Goal: Find contact information: Find contact information

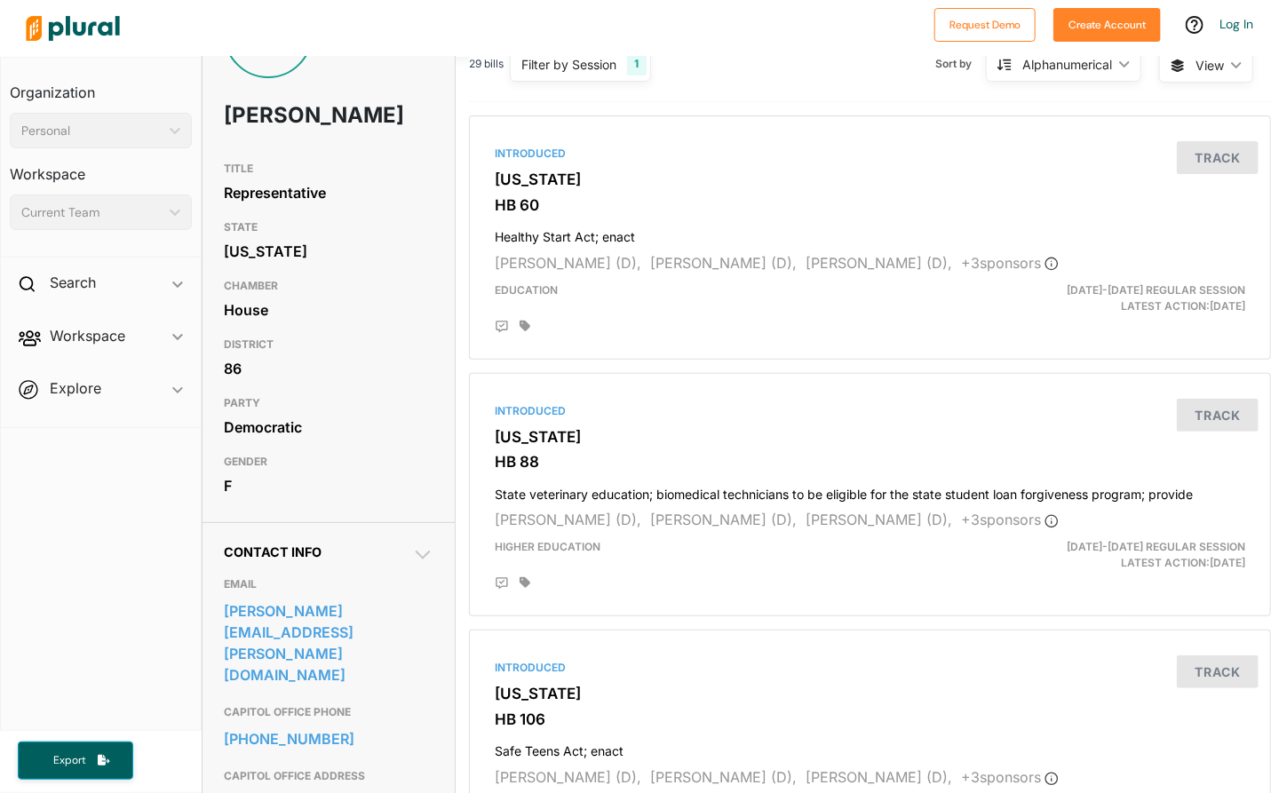
scroll to position [178, 0]
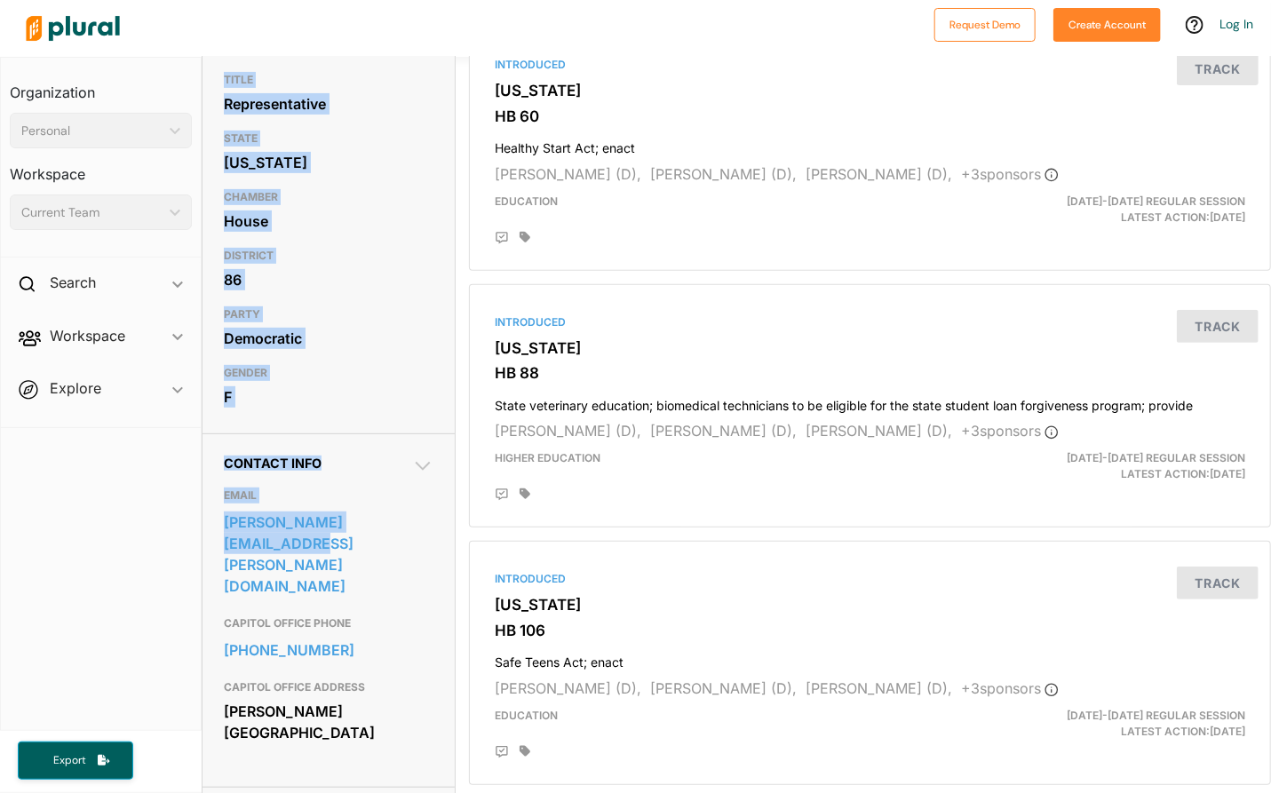
drag, startPoint x: 432, startPoint y: 553, endPoint x: 194, endPoint y: 559, distance: 239.0
click at [194, 559] on div "Organization Personal ic_keyboard_arrow_down Personal Workspace Current Team ic…" at bounding box center [635, 425] width 1271 height 736
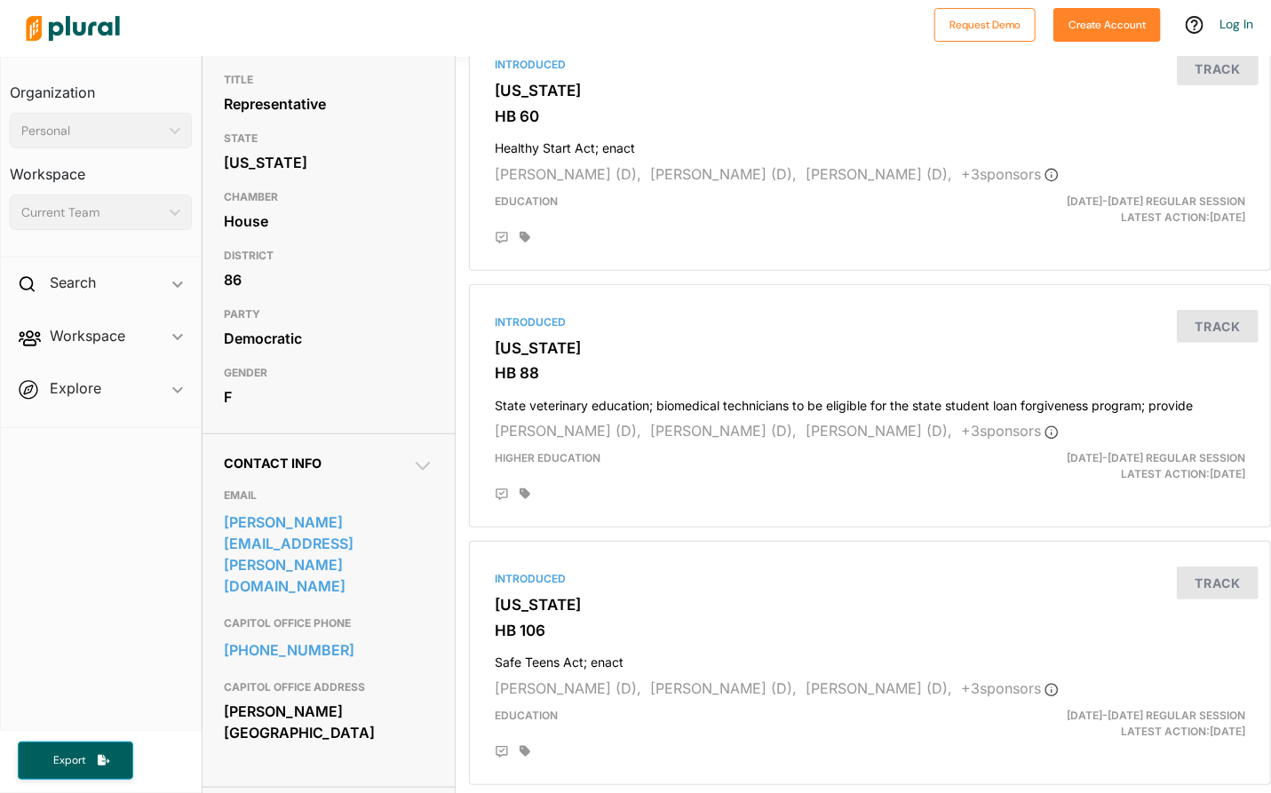
drag, startPoint x: 194, startPoint y: 559, endPoint x: 431, endPoint y: 583, distance: 238.3
click at [431, 586] on div "Contact Info EMAIL imani.barnes@house.ga.gov CAPITOL OFFICE PHONE 404-656-0202 …" at bounding box center [328, 609] width 252 height 353
